Goal: Book appointment/travel/reservation

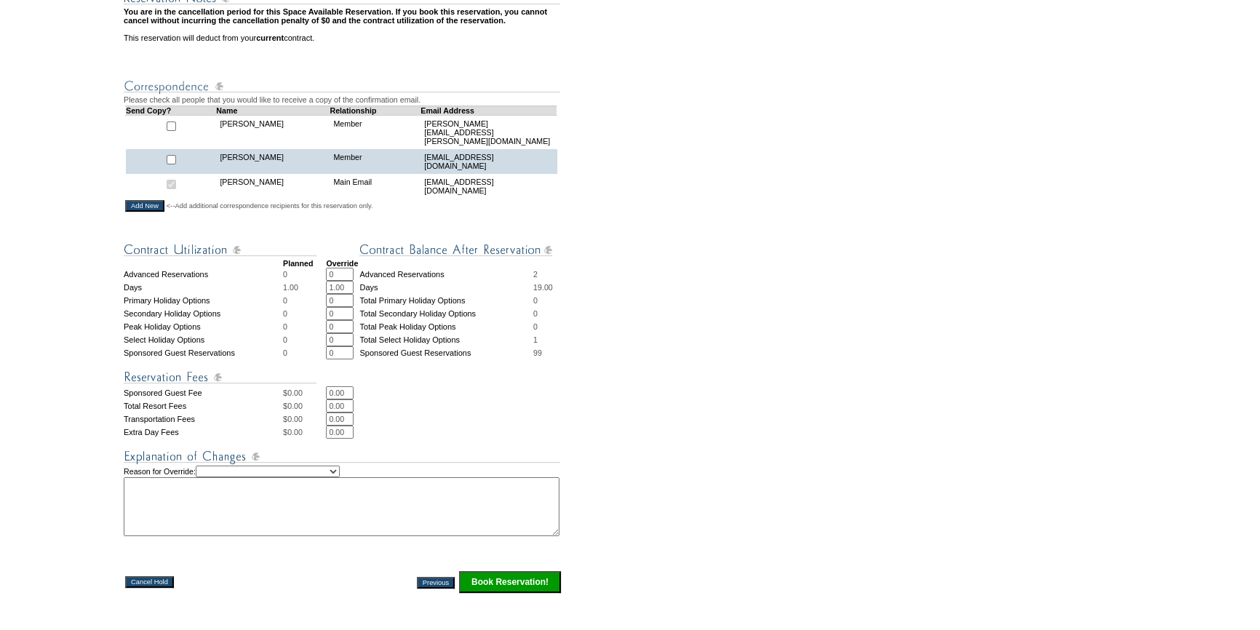
scroll to position [397, 0]
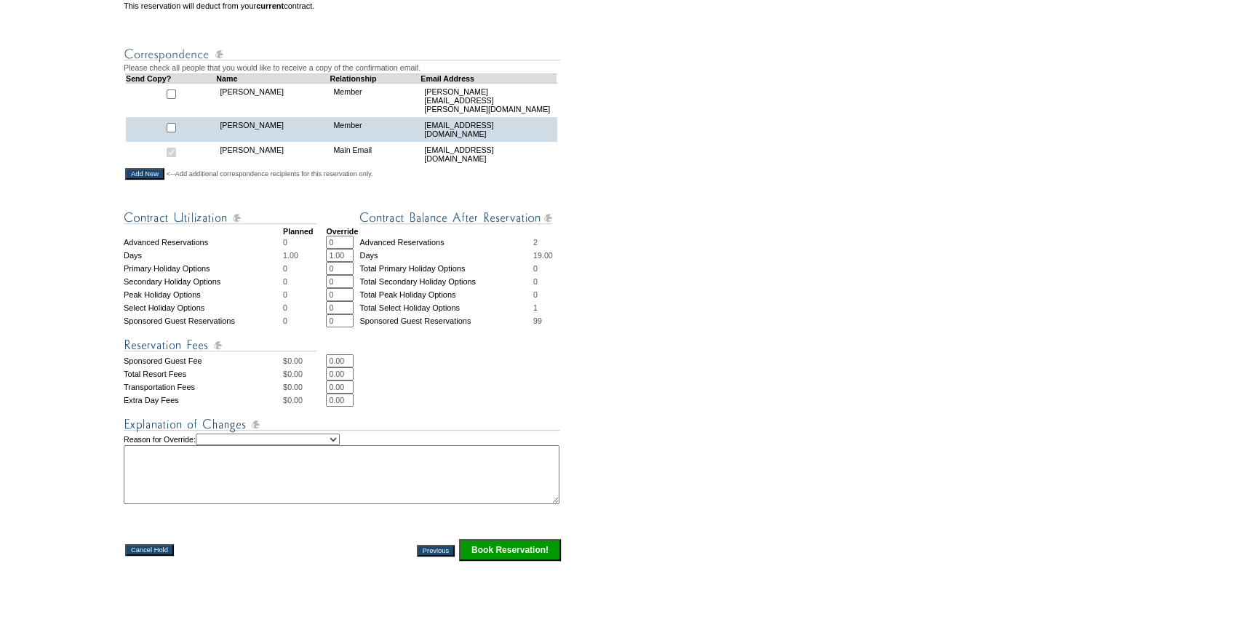
click at [279, 445] on select "Creating Continuous Stay Days Rebooked After Cancellation Editing Occupant Expe…" at bounding box center [268, 440] width 144 height 12
select select "1044"
click at [215, 445] on select "Creating Continuous Stay Days Rebooked After Cancellation Editing Occupant Expe…" at bounding box center [268, 440] width 144 height 12
click at [290, 485] on textarea at bounding box center [342, 474] width 436 height 59
type textarea "this will be lauren staying"
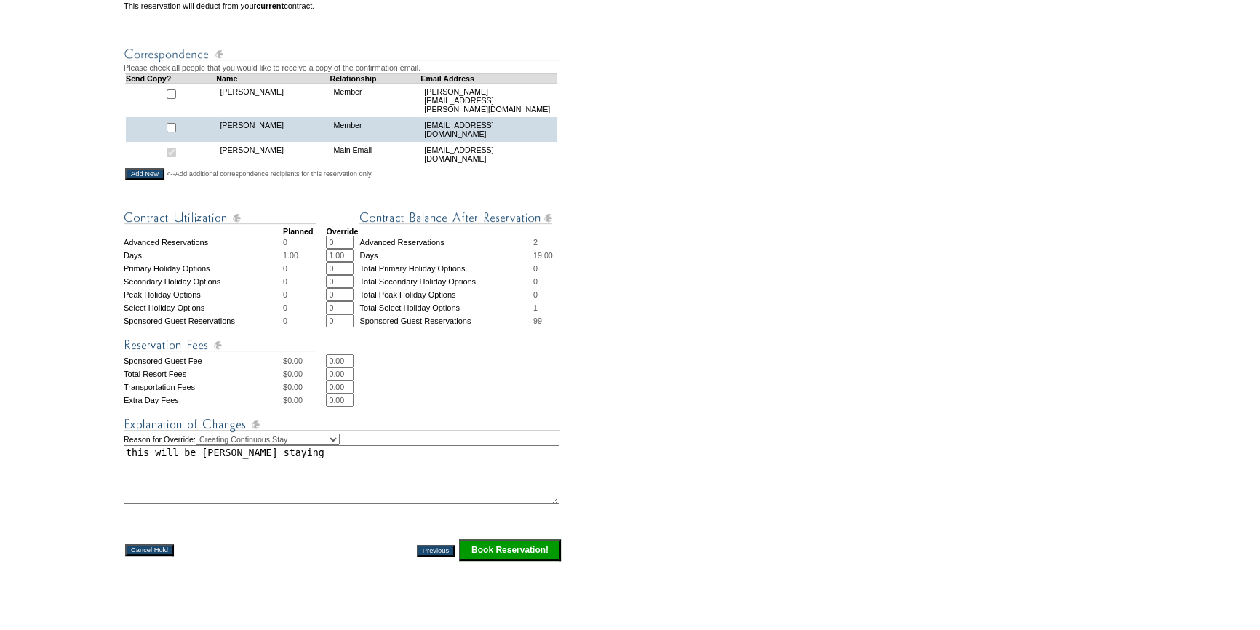
click at [560, 561] on input "Book Reservation!" at bounding box center [510, 550] width 102 height 22
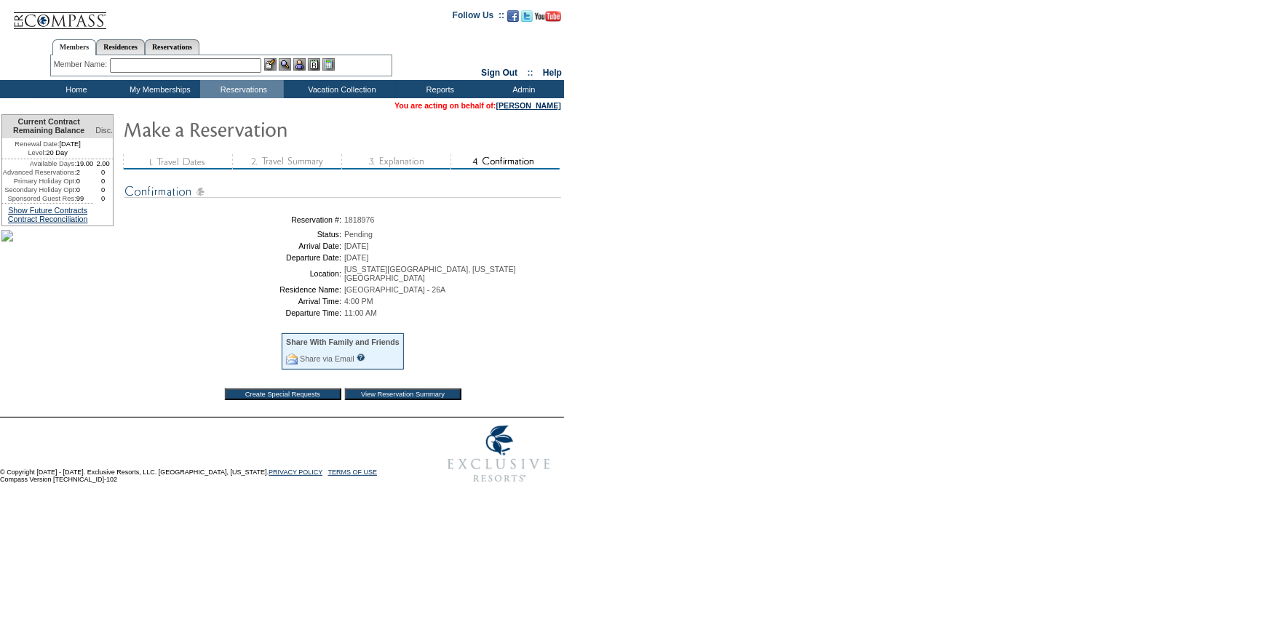
click at [446, 394] on table "Create Special Requests View Reservation Summary" at bounding box center [343, 394] width 244 height 19
click at [446, 391] on input "View Reservation Summary" at bounding box center [403, 395] width 116 height 12
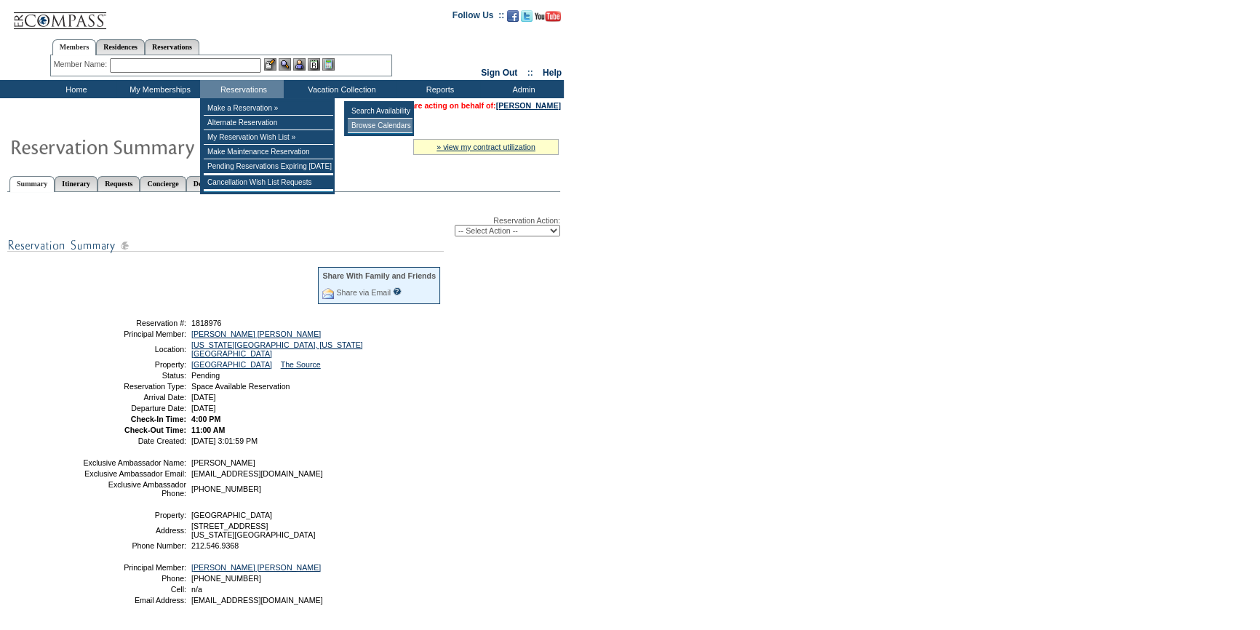
click at [359, 126] on td "Browse Calendars" at bounding box center [380, 126] width 65 height 15
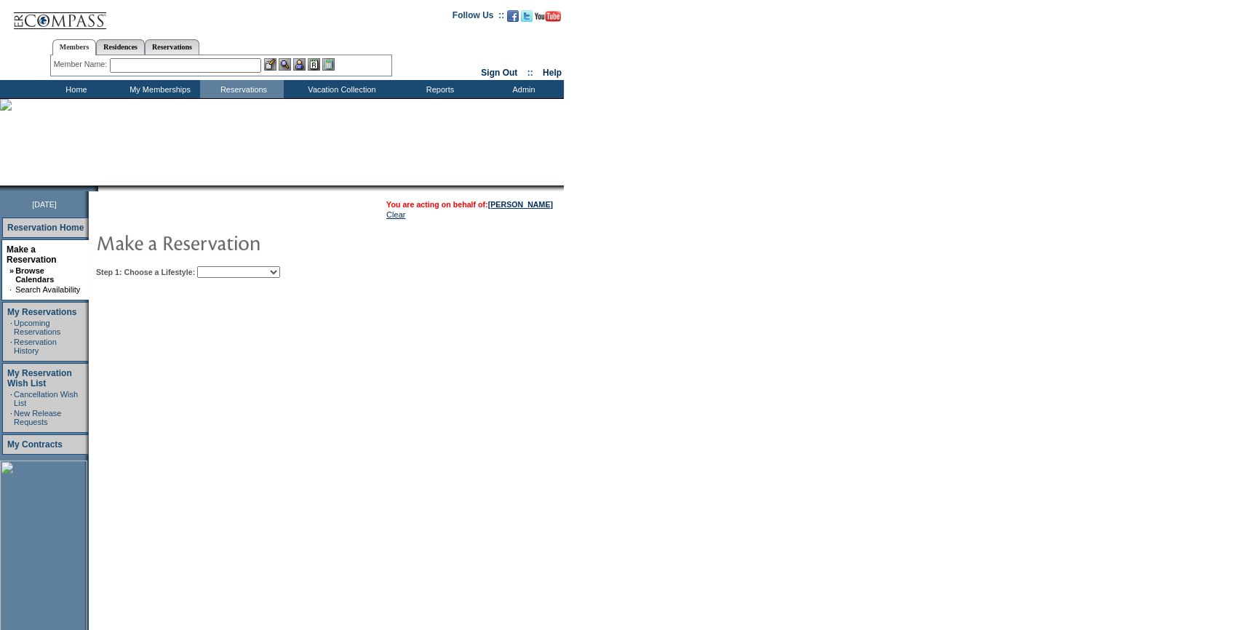
click at [267, 274] on select "Beach Leisure Metropolitan Mountain OIAL for Adventure OIAL for Couples OIAL fo…" at bounding box center [238, 272] width 83 height 12
select select "Metropolitan"
click at [222, 266] on select "Beach Leisure Metropolitan Mountain OIAL for Adventure OIAL for Couples OIAL fo…" at bounding box center [238, 272] width 83 height 12
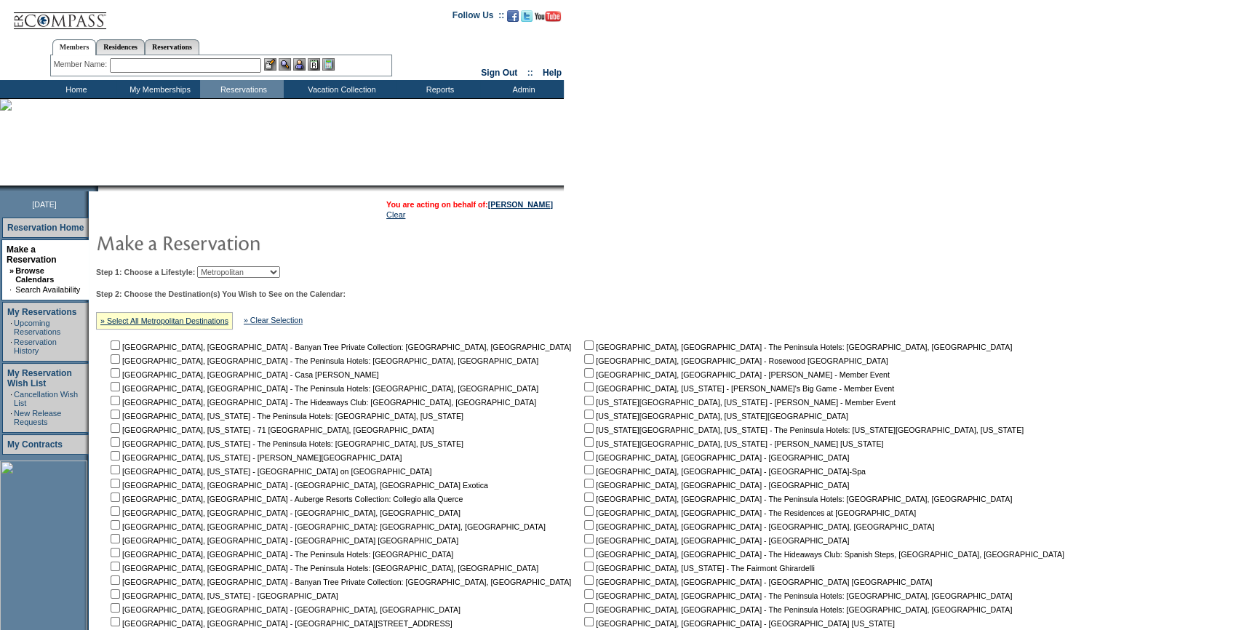
click at [584, 417] on input "checkbox" at bounding box center [588, 414] width 9 height 9
checkbox input "true"
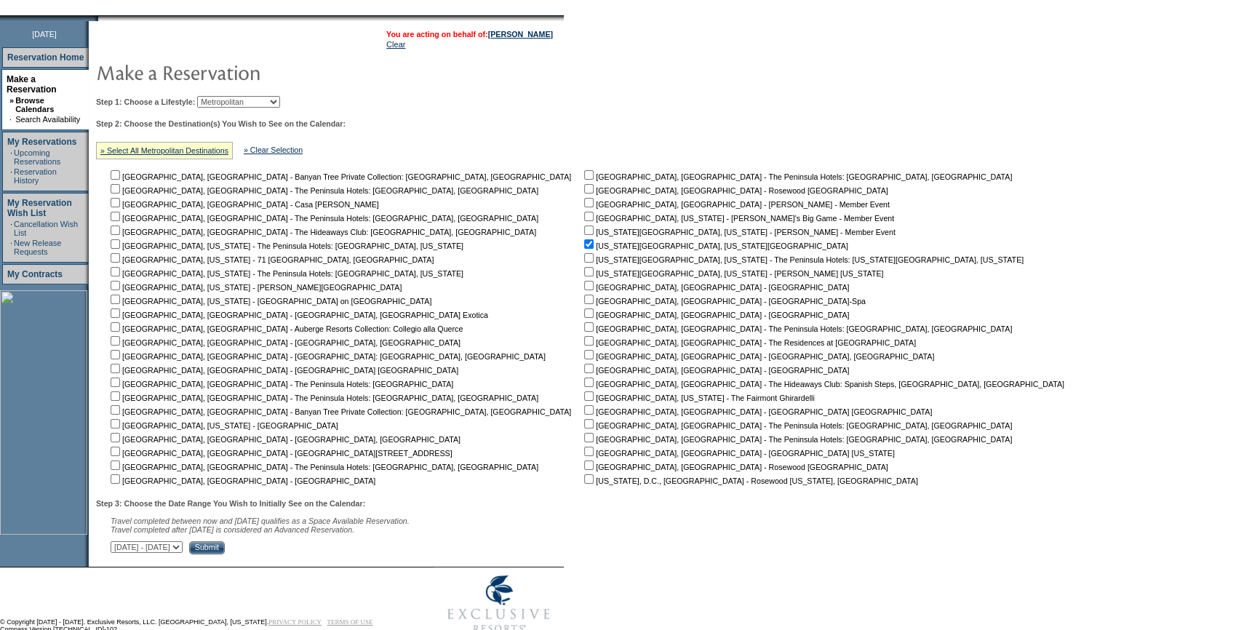
scroll to position [204, 0]
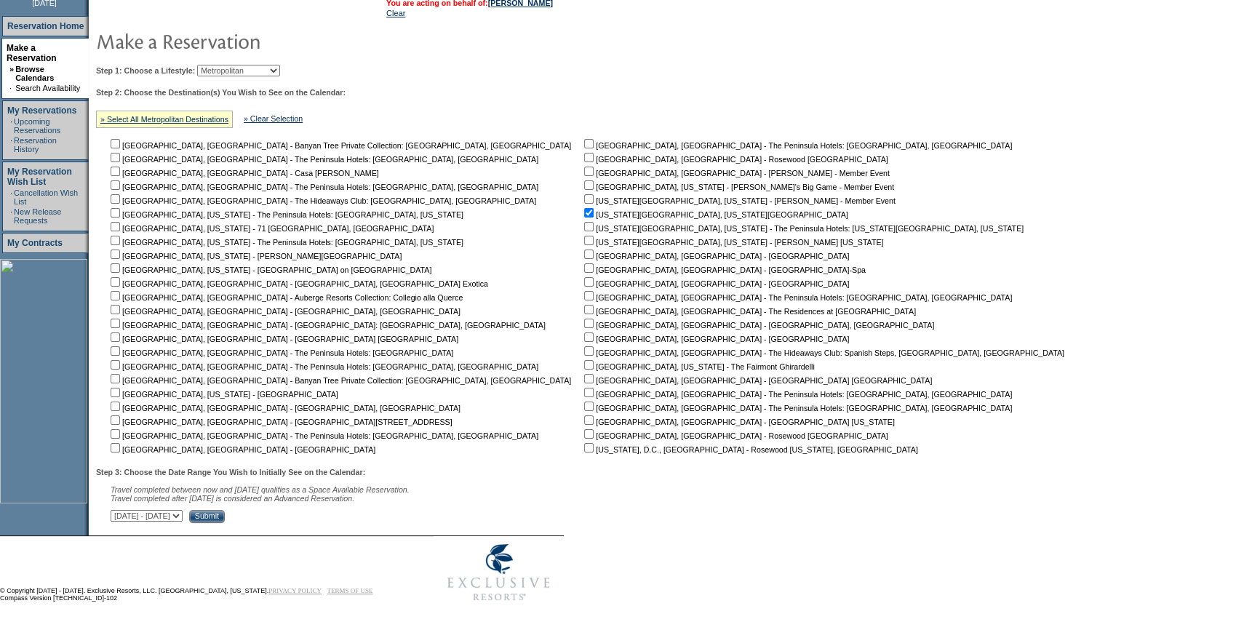
click at [225, 517] on input "Submit" at bounding box center [207, 516] width 36 height 13
